Goal: Contribute content: Contribute content

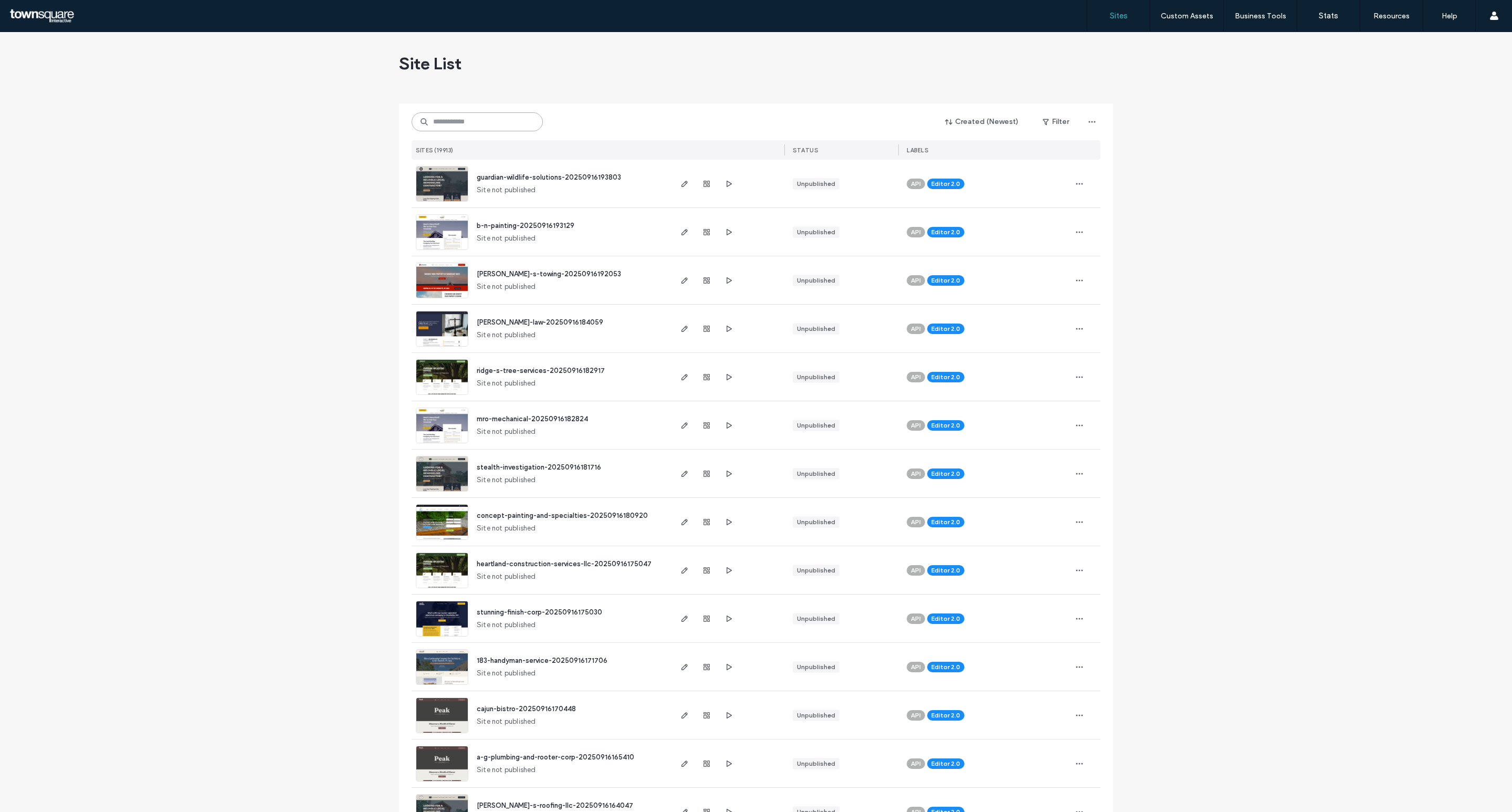
click at [511, 120] on input at bounding box center [477, 122] width 131 height 19
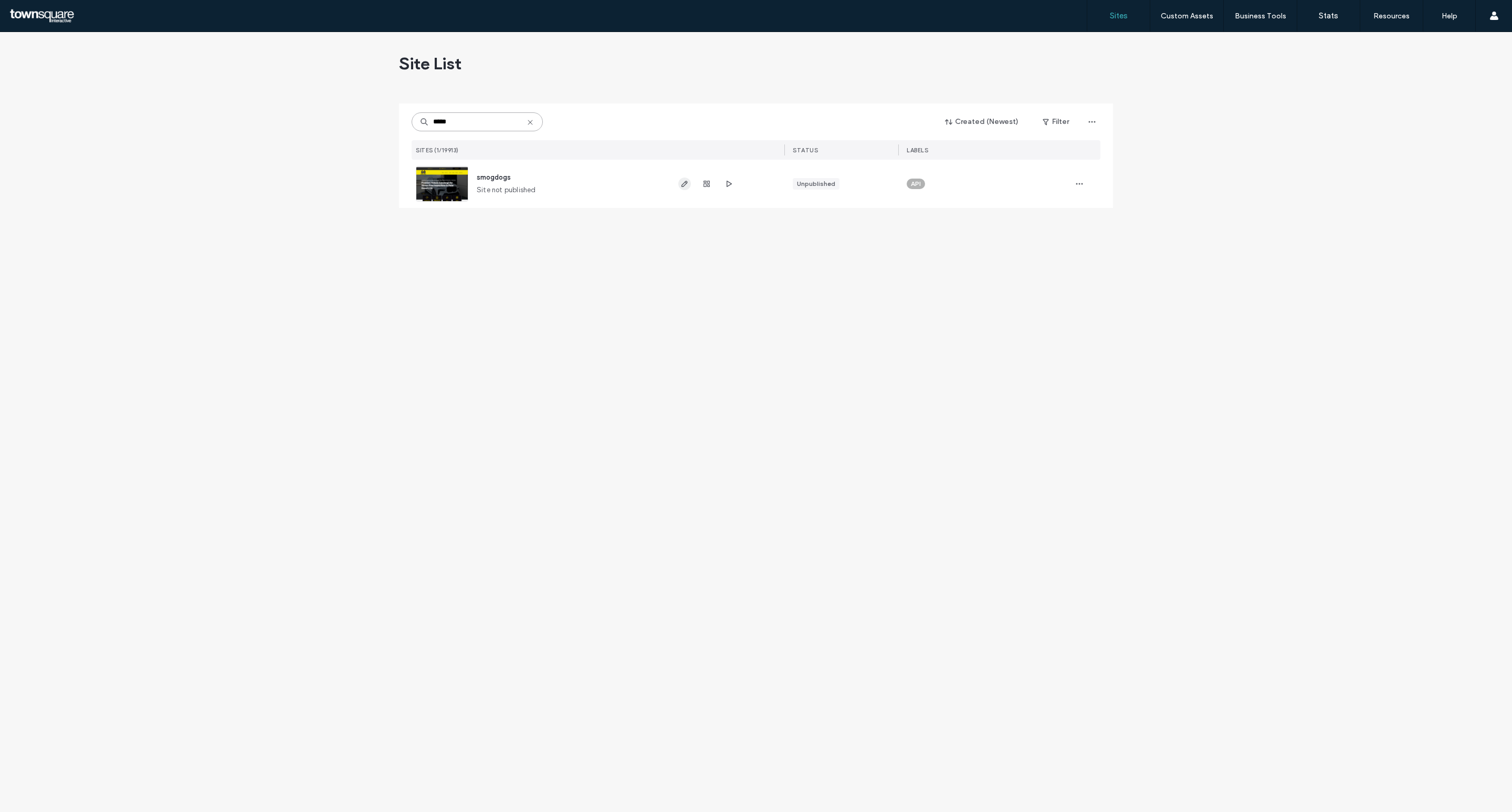
type input "*****"
click at [685, 188] on span "button" at bounding box center [685, 183] width 13 height 13
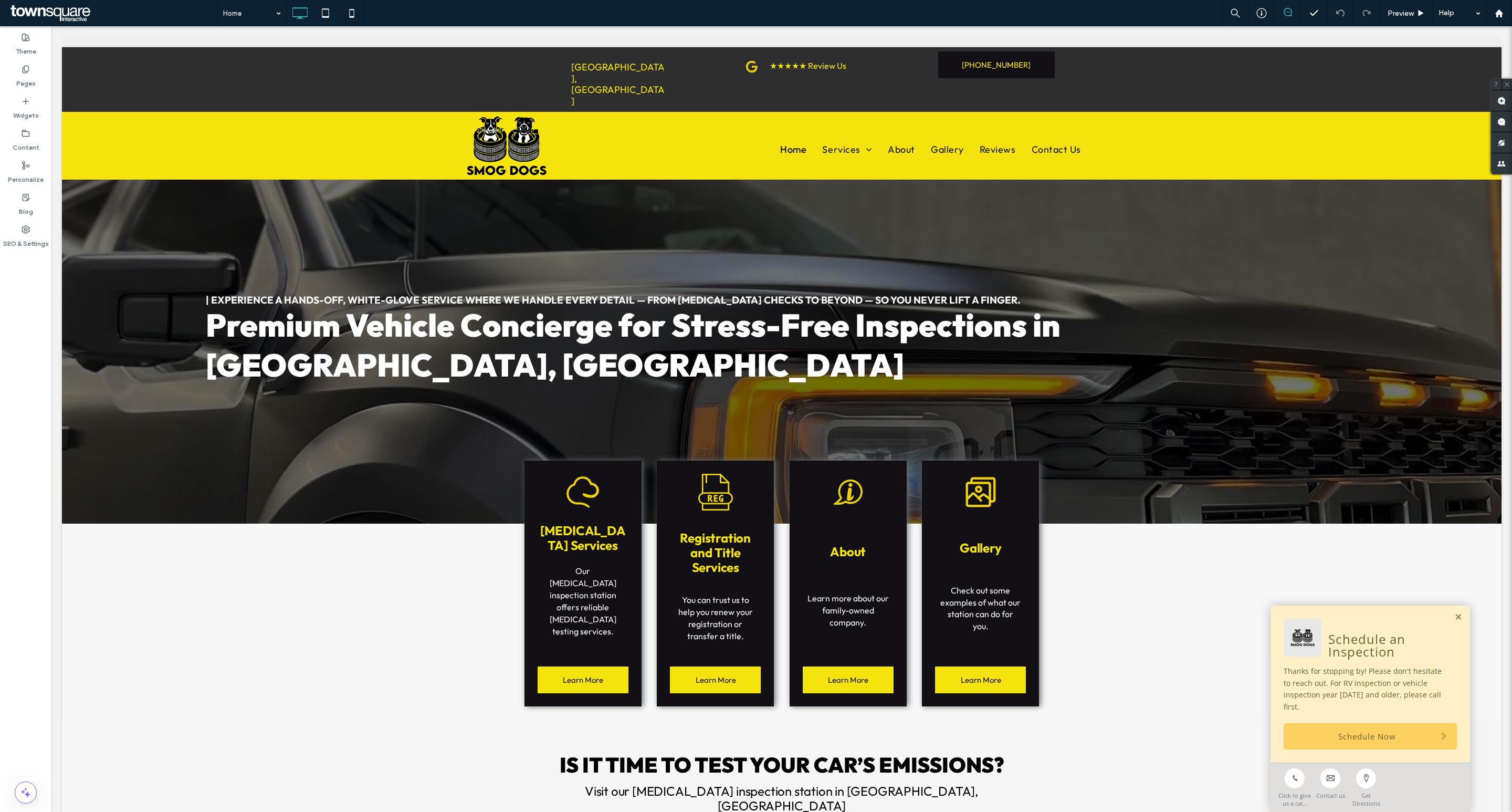
click at [1287, 10] on icon at bounding box center [1287, 12] width 8 height 8
click at [1284, 14] on use at bounding box center [1287, 12] width 8 height 8
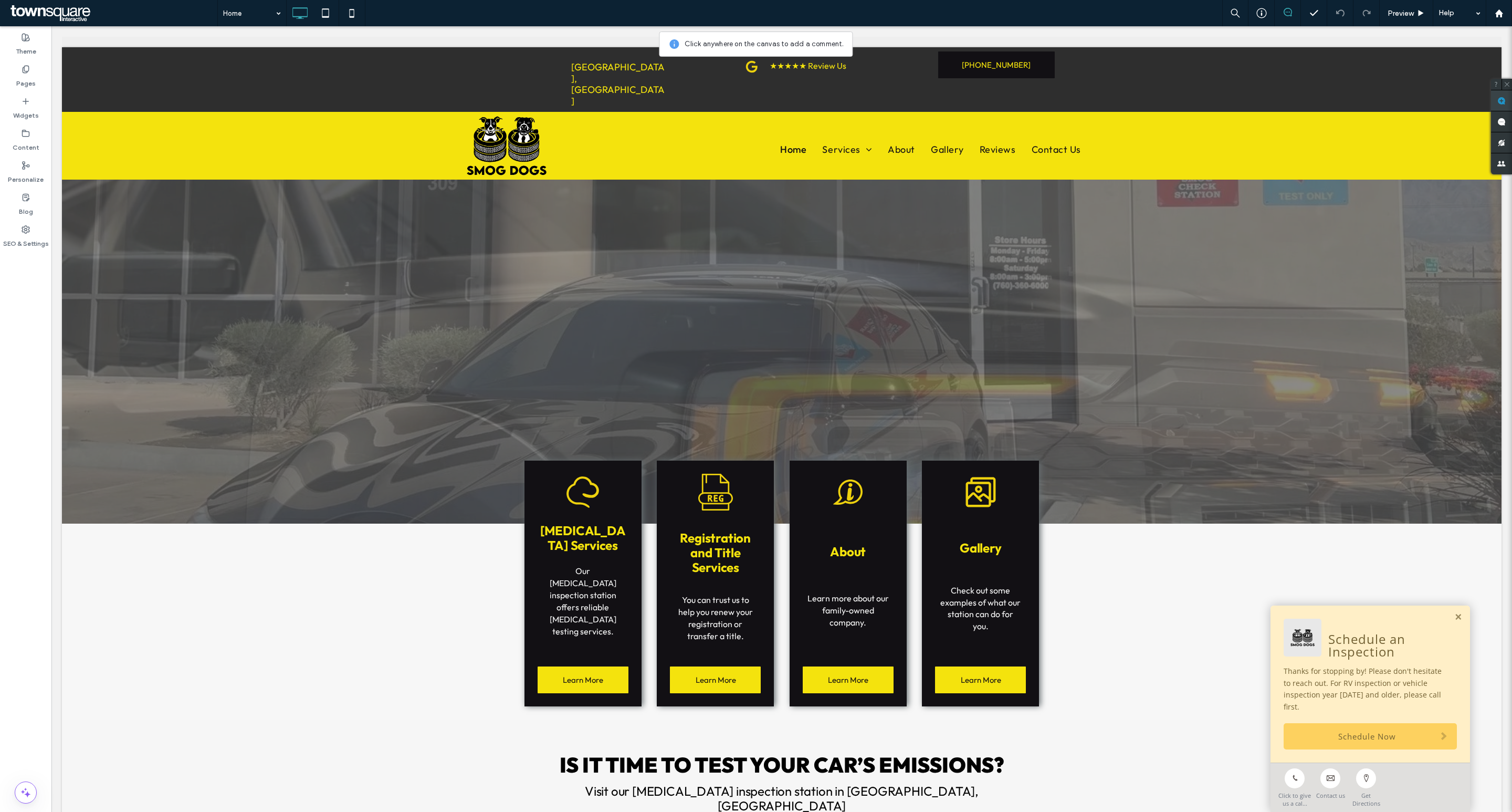
click at [1502, 101] on use at bounding box center [1502, 100] width 8 height 8
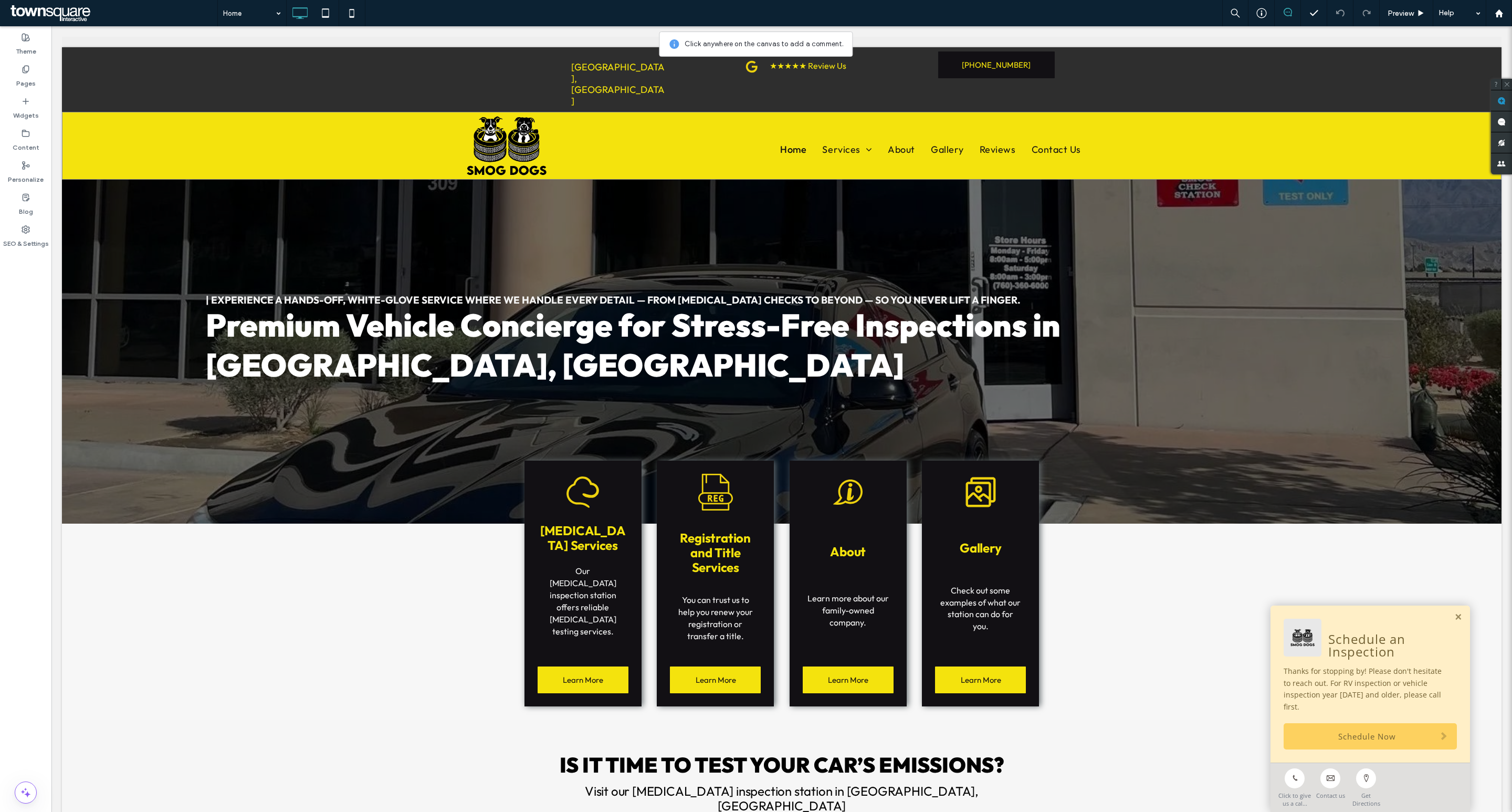
click at [1148, 114] on div "Click To Paste Home Services Smog Services CARB Inspection Services Registratio…" at bounding box center [782, 145] width 1440 height 67
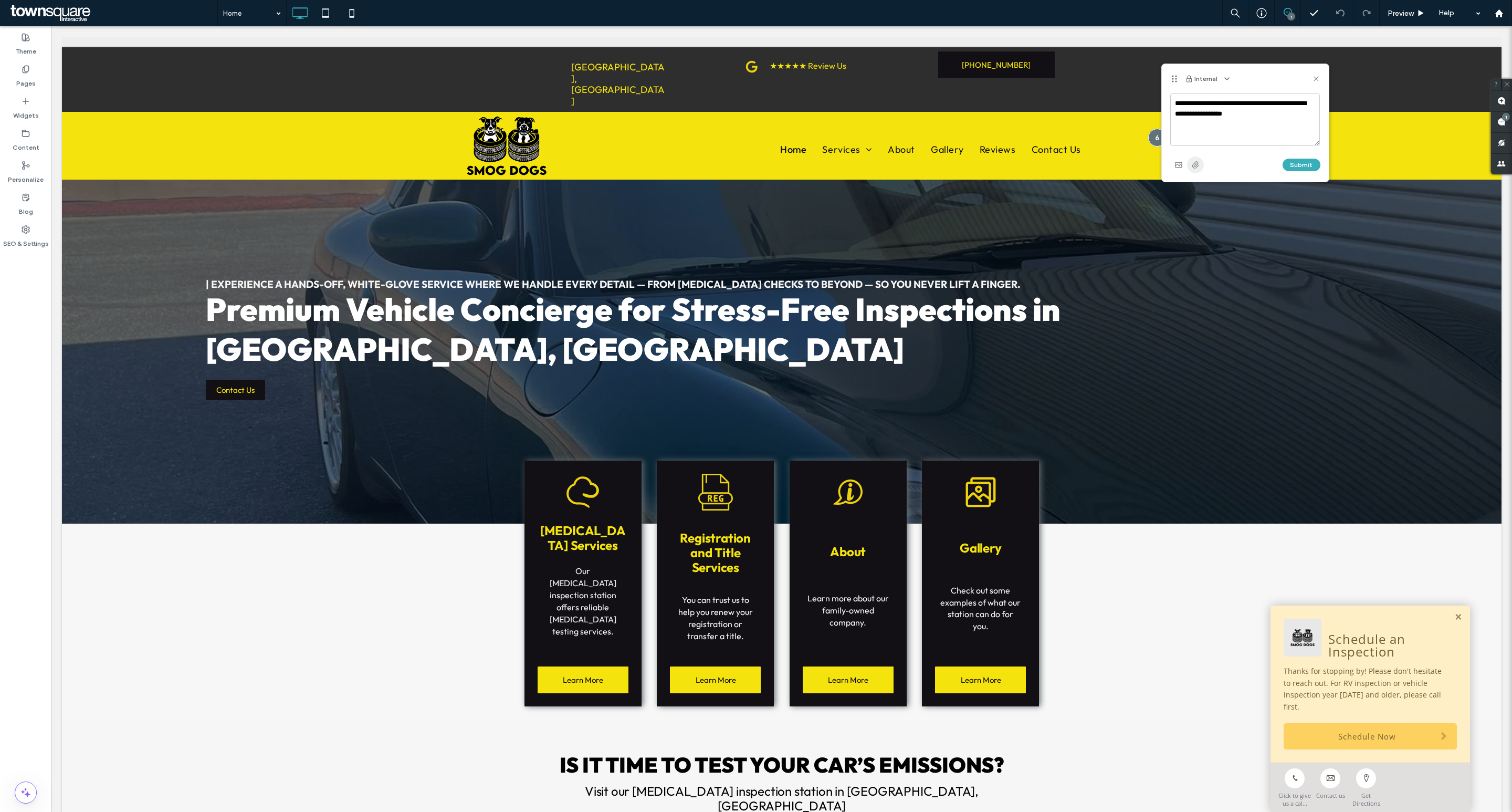
type textarea "**********"
click at [1199, 163] on use "button" at bounding box center [1195, 164] width 7 height 7
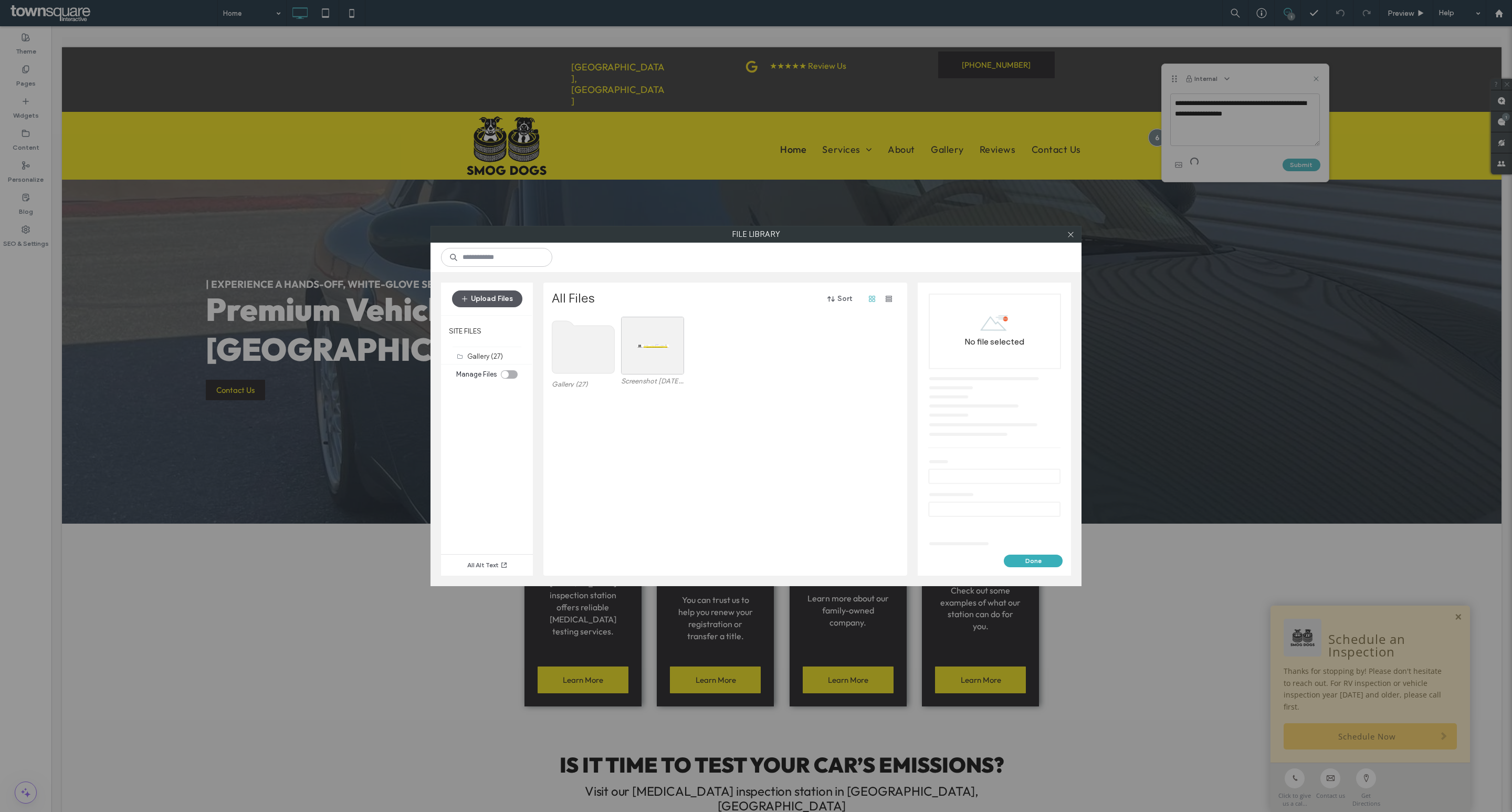
click at [490, 298] on button "Upload Files" at bounding box center [487, 298] width 71 height 17
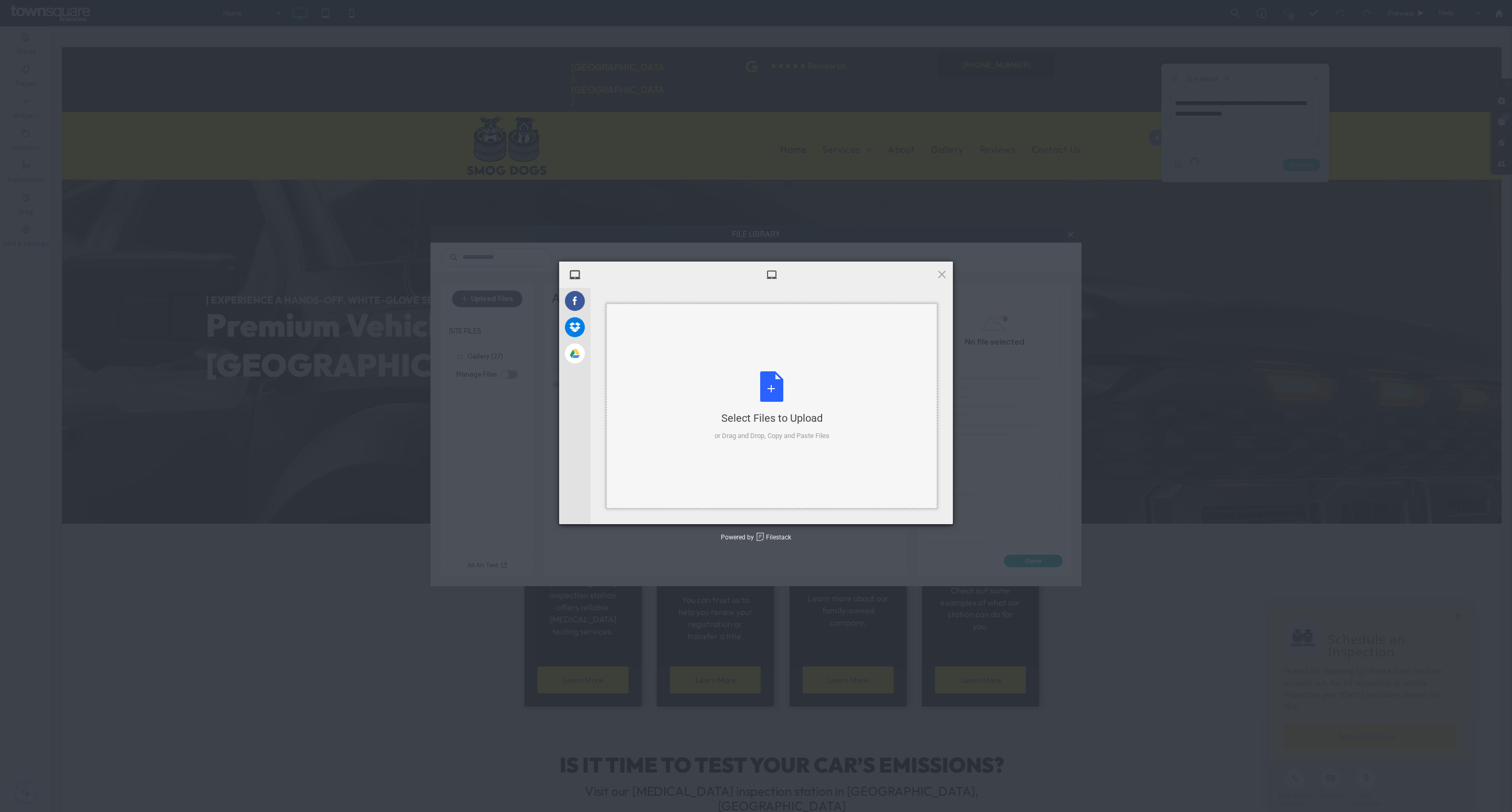
click at [733, 371] on div "Select Files to Upload or Drag and Drop, Copy and Paste Files" at bounding box center [772, 406] width 115 height 70
click at [919, 506] on span "Upload 1" at bounding box center [922, 510] width 21 height 8
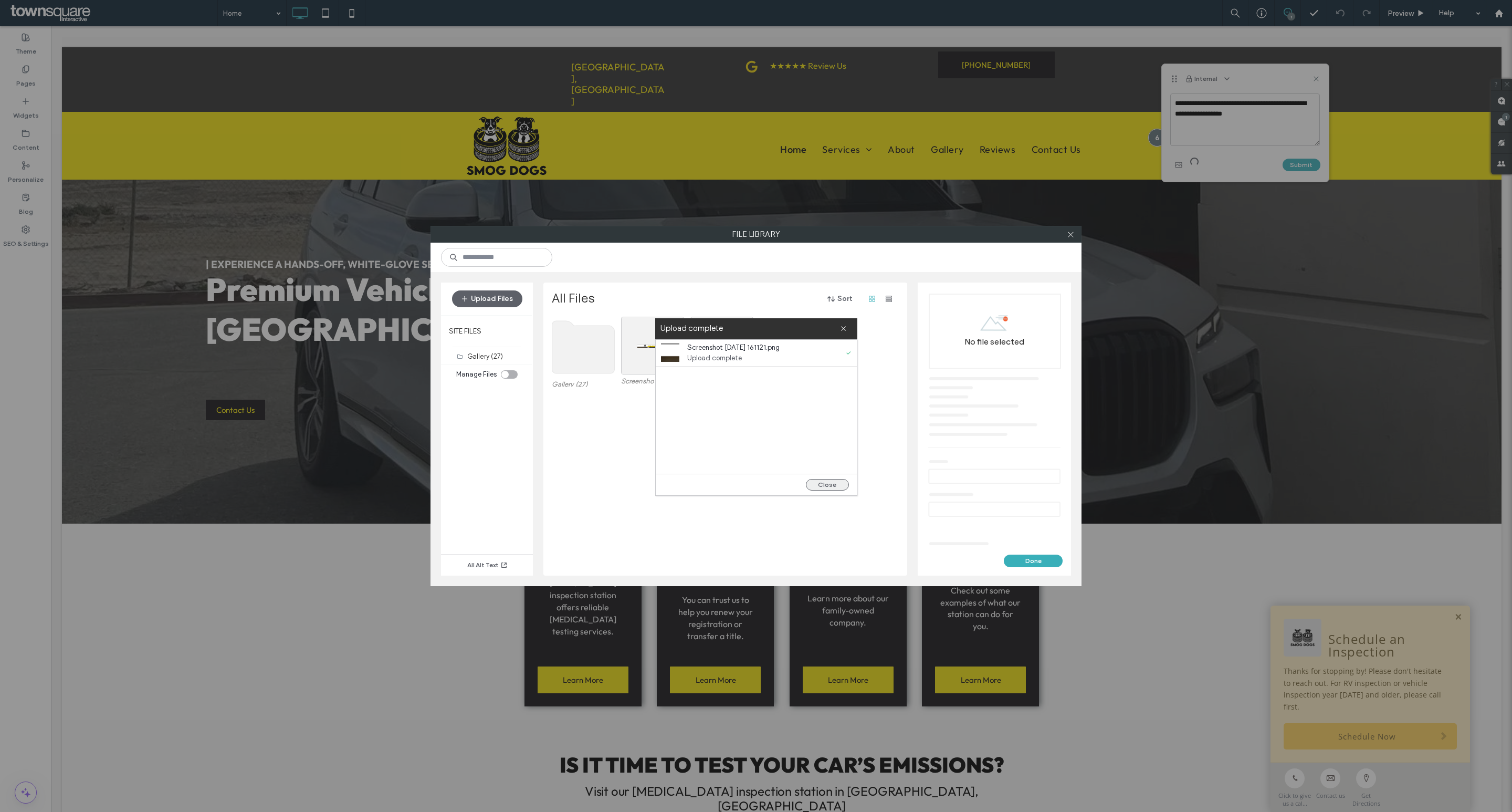
click at [830, 479] on button "Close" at bounding box center [827, 485] width 43 height 12
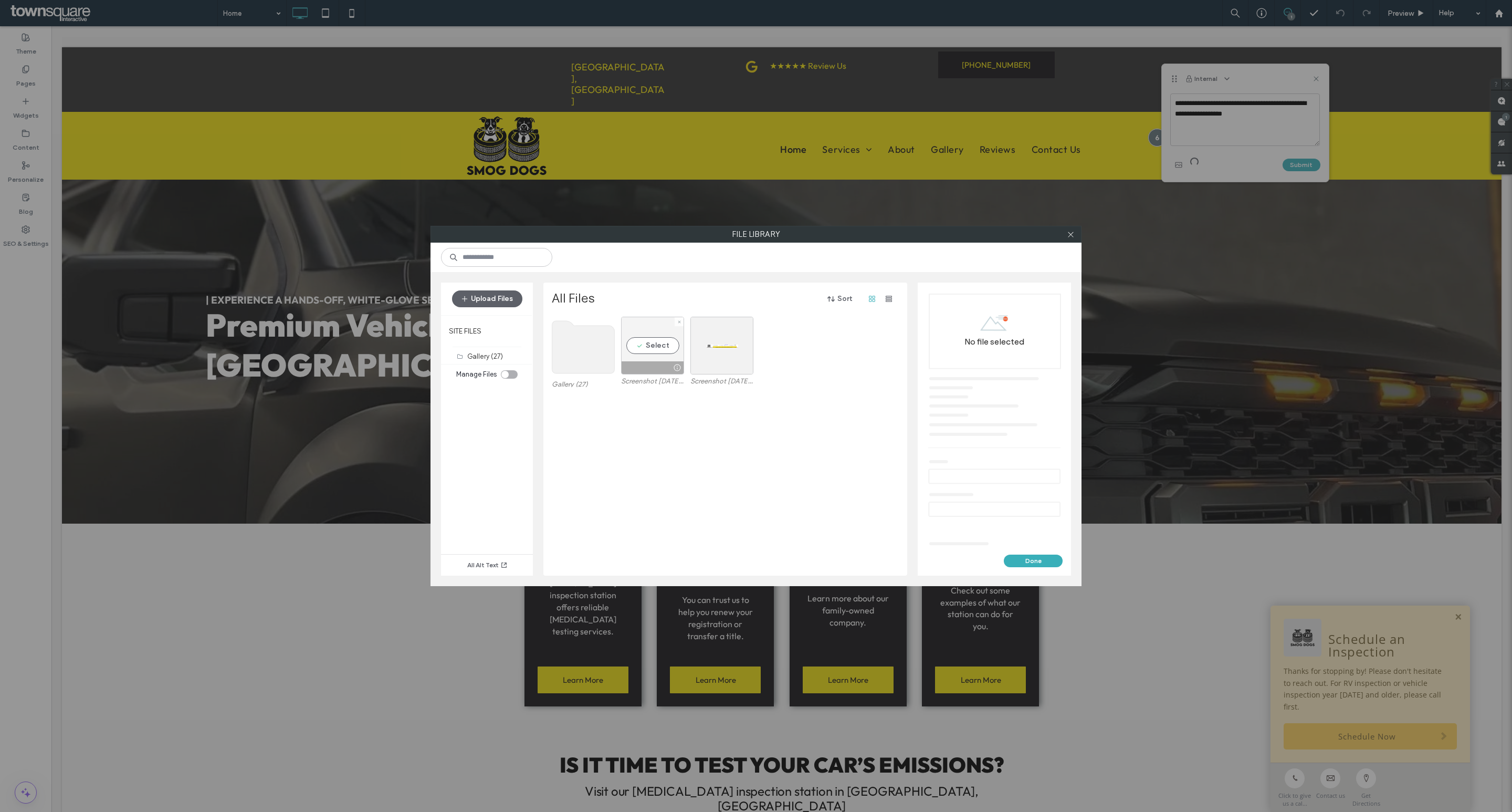
click at [664, 358] on div "Select" at bounding box center [653, 345] width 63 height 57
click at [1045, 559] on button "Done" at bounding box center [1034, 560] width 59 height 13
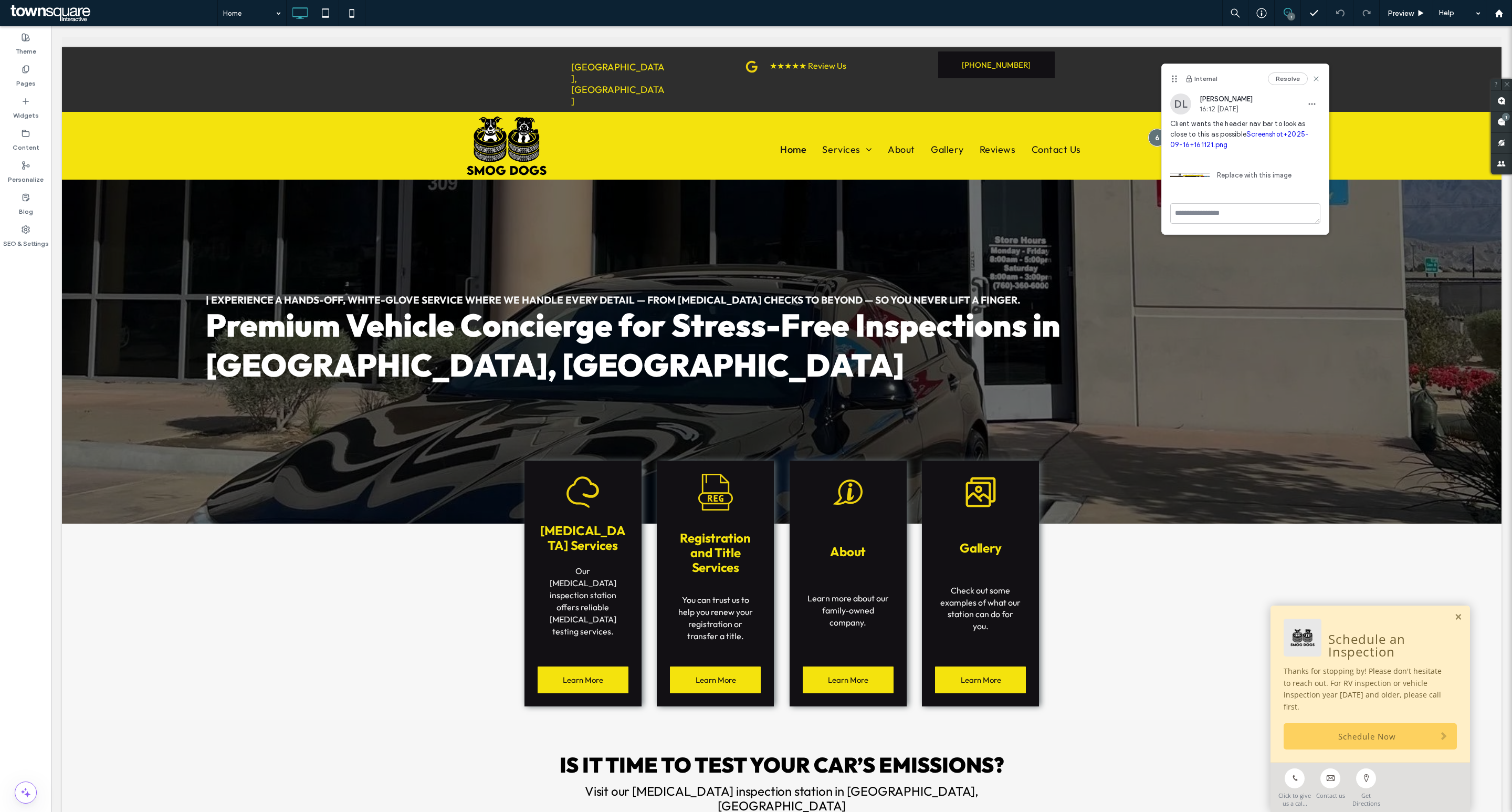
click at [1194, 175] on img at bounding box center [1190, 175] width 40 height 40
click at [1239, 175] on link "Replace with this image" at bounding box center [1251, 175] width 82 height 10
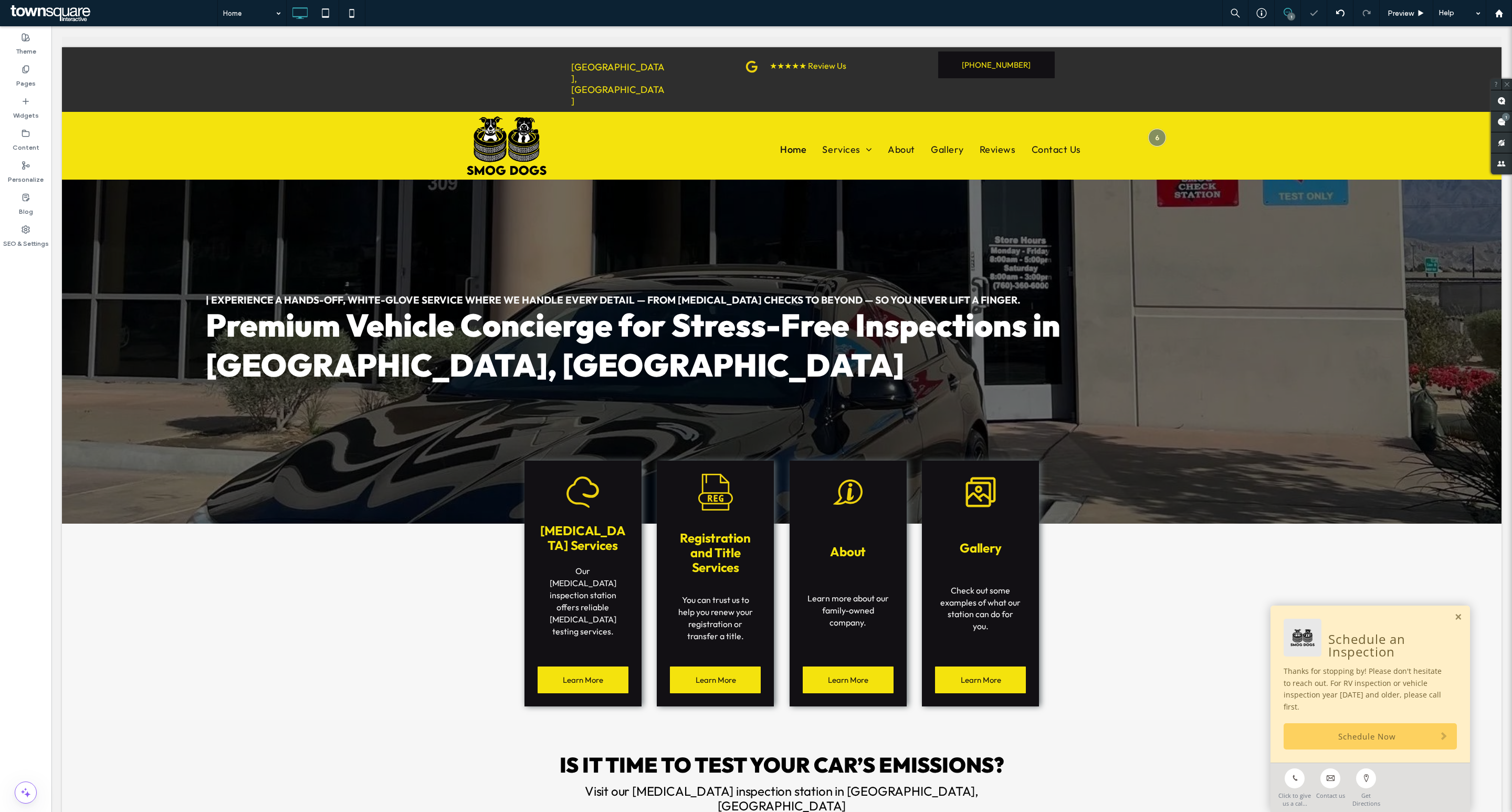
click at [1287, 14] on div "1" at bounding box center [1291, 16] width 8 height 8
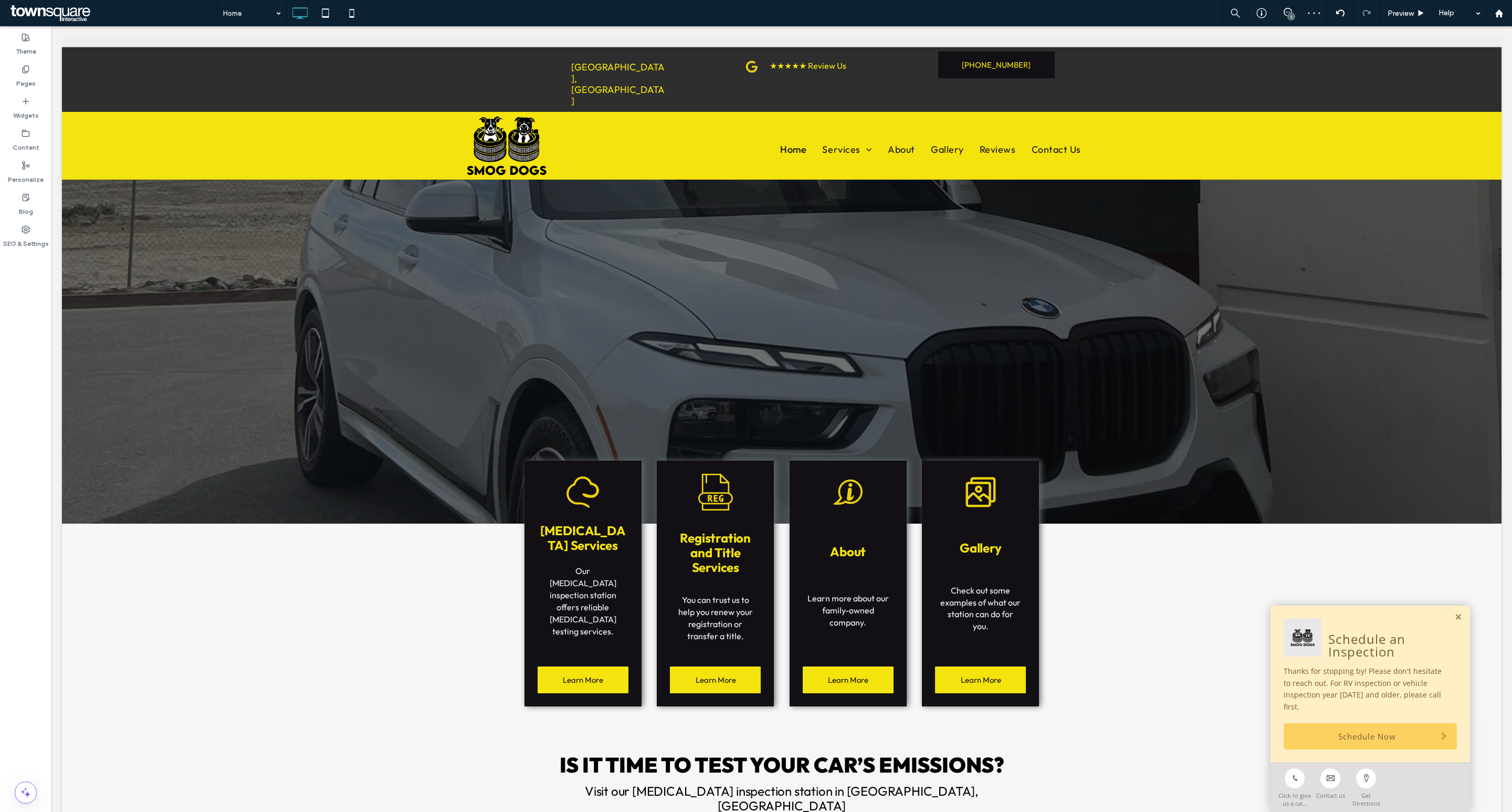
click at [1287, 14] on div "1" at bounding box center [1291, 16] width 8 height 8
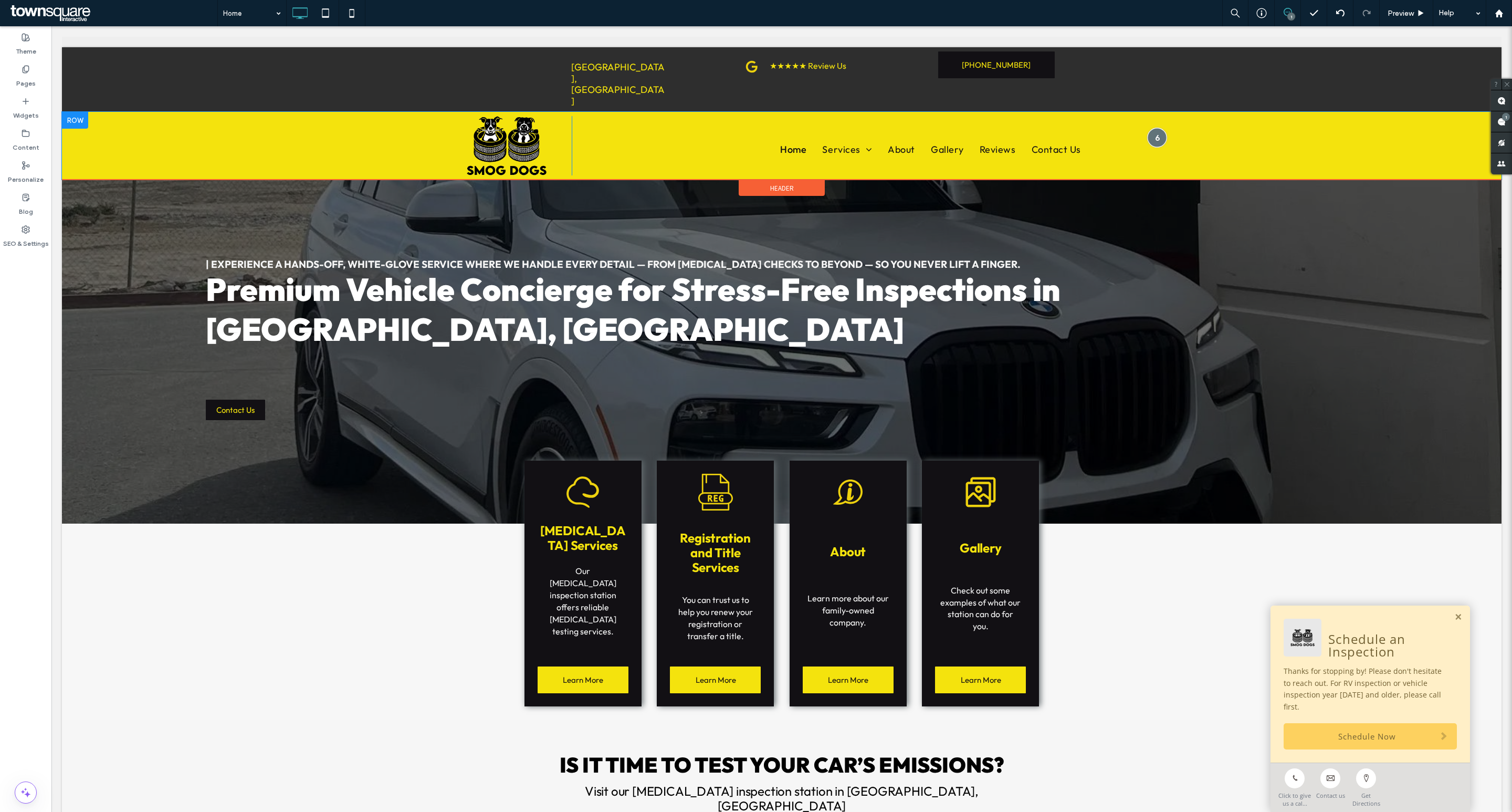
click at [1148, 128] on div at bounding box center [1157, 138] width 19 height 19
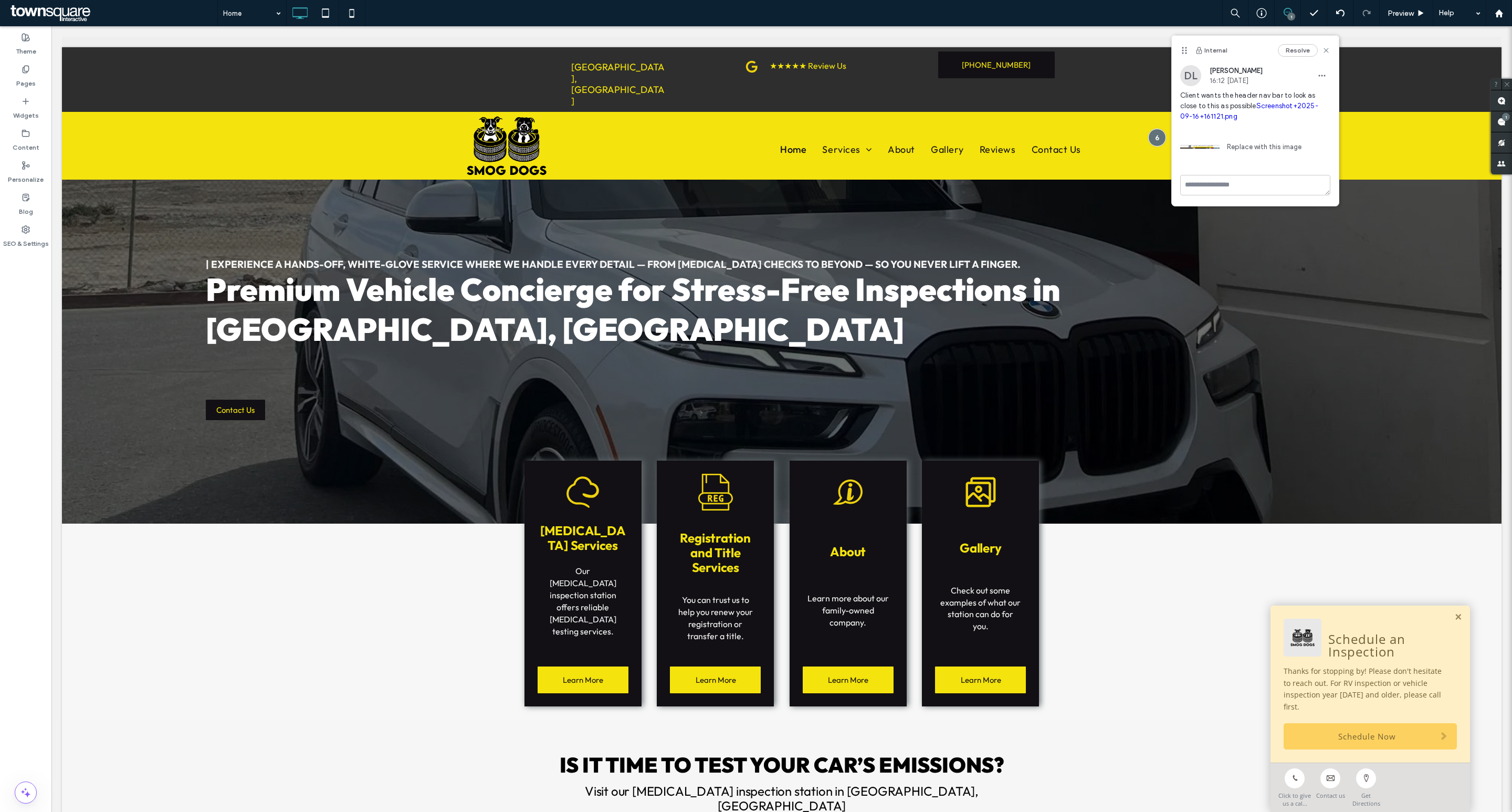
click at [1210, 146] on img at bounding box center [1201, 147] width 40 height 40
click at [1217, 115] on link "Screenshot+2025-09-16+161121.png" at bounding box center [1250, 110] width 138 height 18
